Goal: Check status

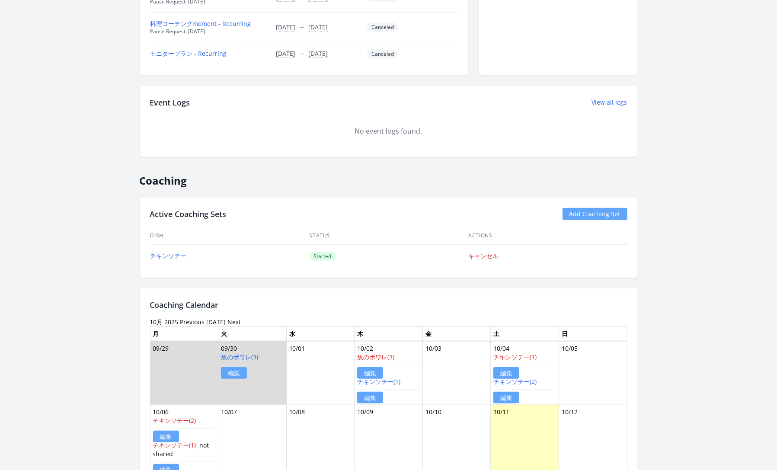
scroll to position [333, 0]
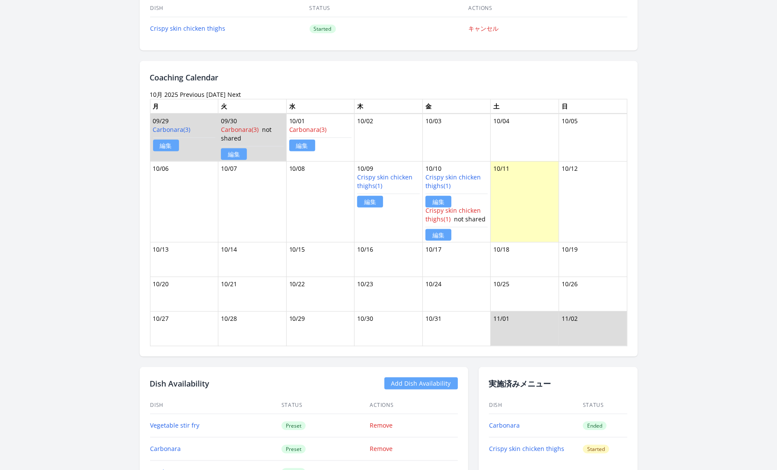
scroll to position [662, 0]
click at [438, 173] on link "Crispy skin chicken thighs(1)" at bounding box center [453, 180] width 55 height 17
